Goal: Transaction & Acquisition: Purchase product/service

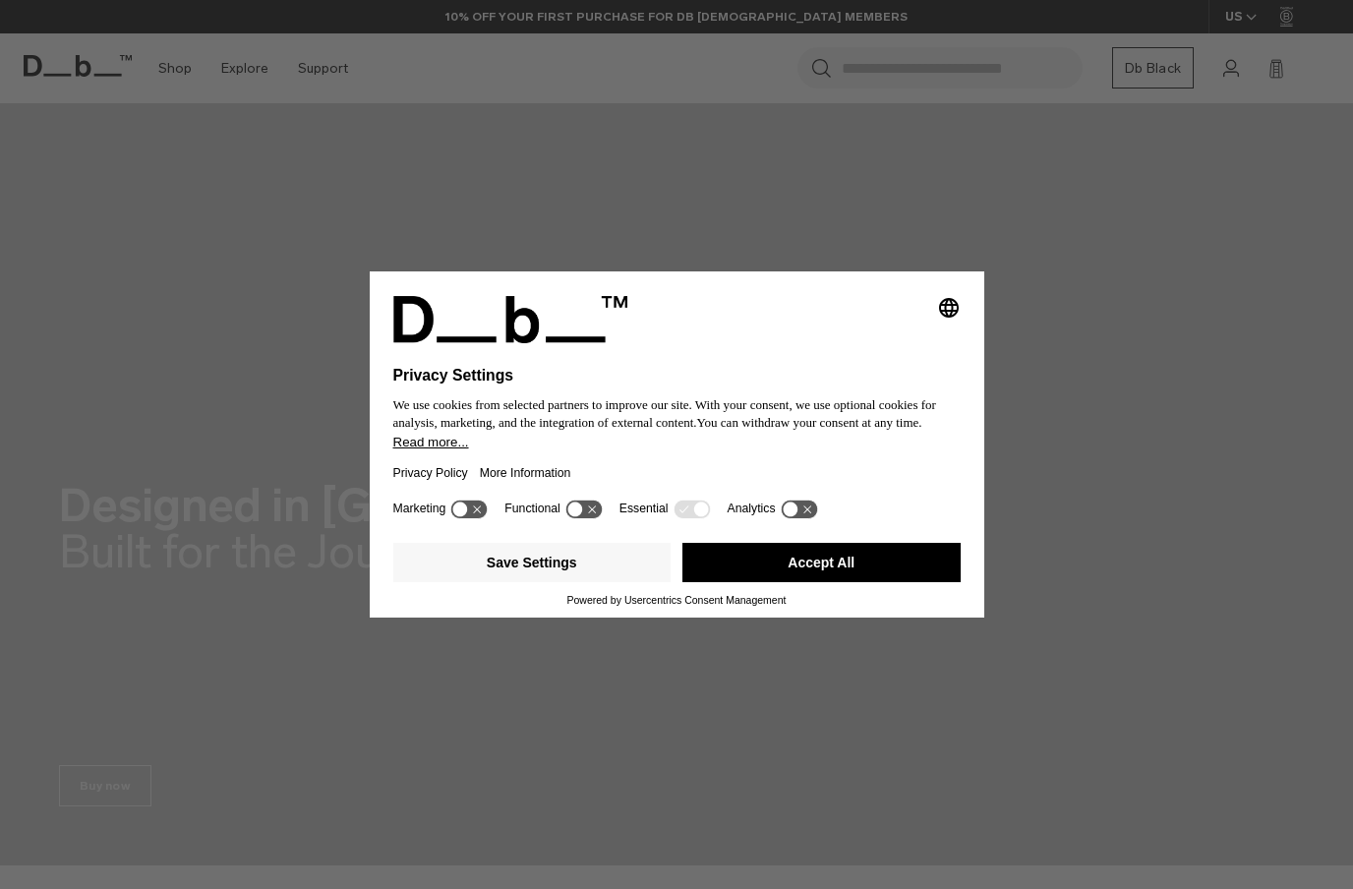
click at [957, 296] on icon "Select language" at bounding box center [949, 308] width 24 height 24
click at [929, 220] on div "Privacy Settings We use cookies from selected partners to improve our site. Wit…" at bounding box center [676, 444] width 1353 height 889
click at [836, 571] on button "Accept All" at bounding box center [821, 562] width 278 height 39
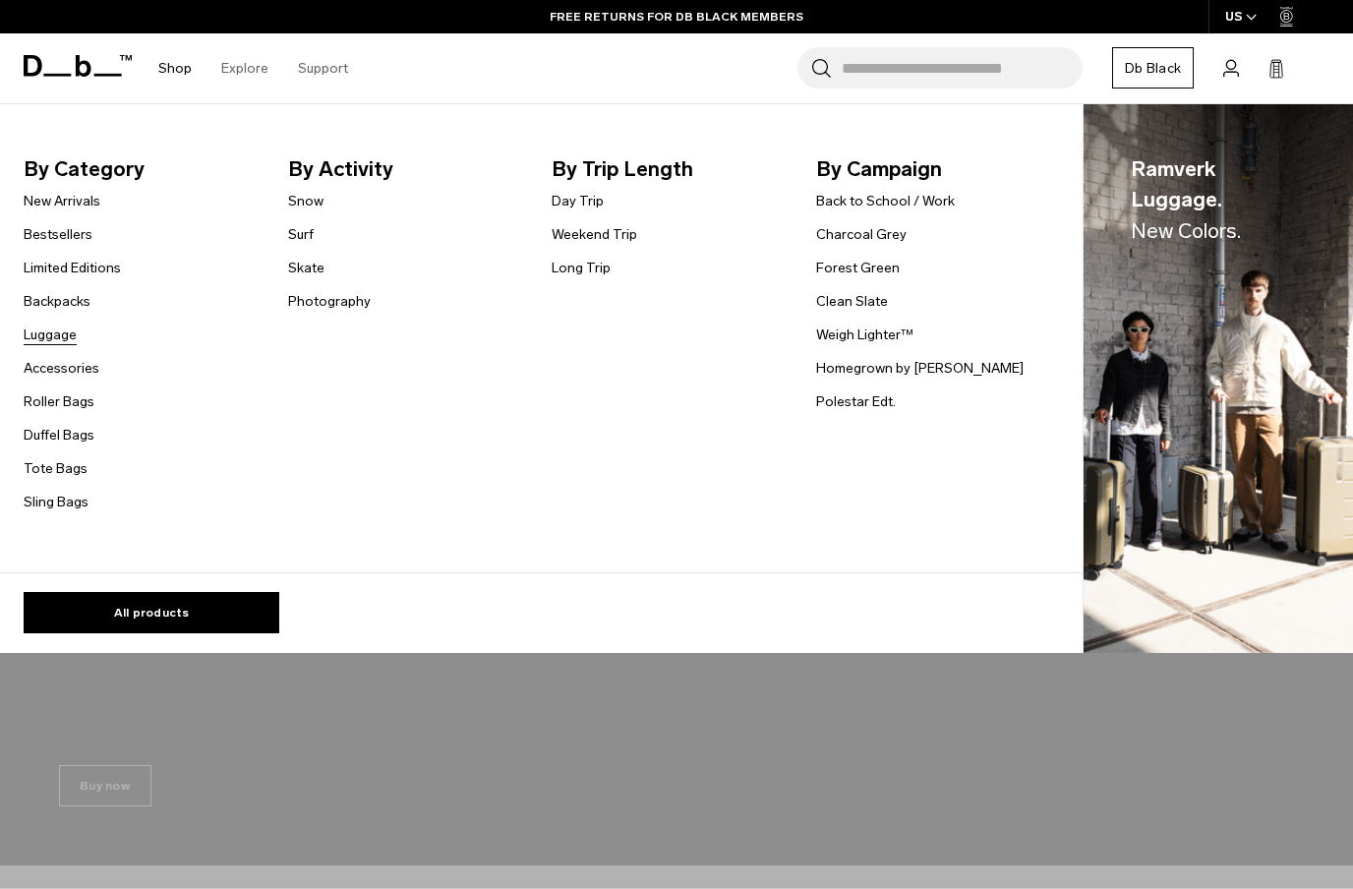
click at [75, 332] on link "Luggage" at bounding box center [50, 334] width 53 height 21
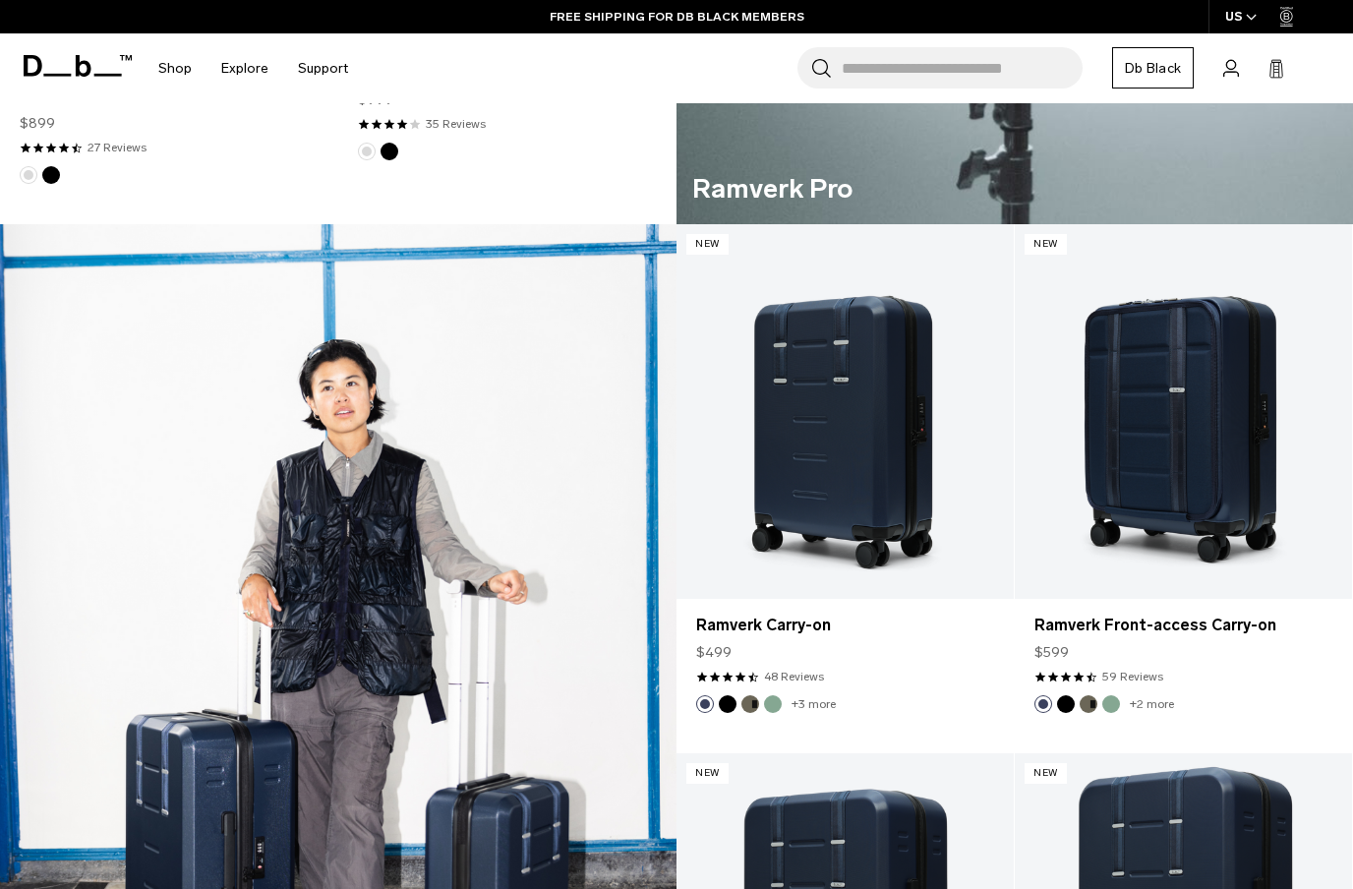
scroll to position [1346, 0]
